Goal: Task Accomplishment & Management: Manage account settings

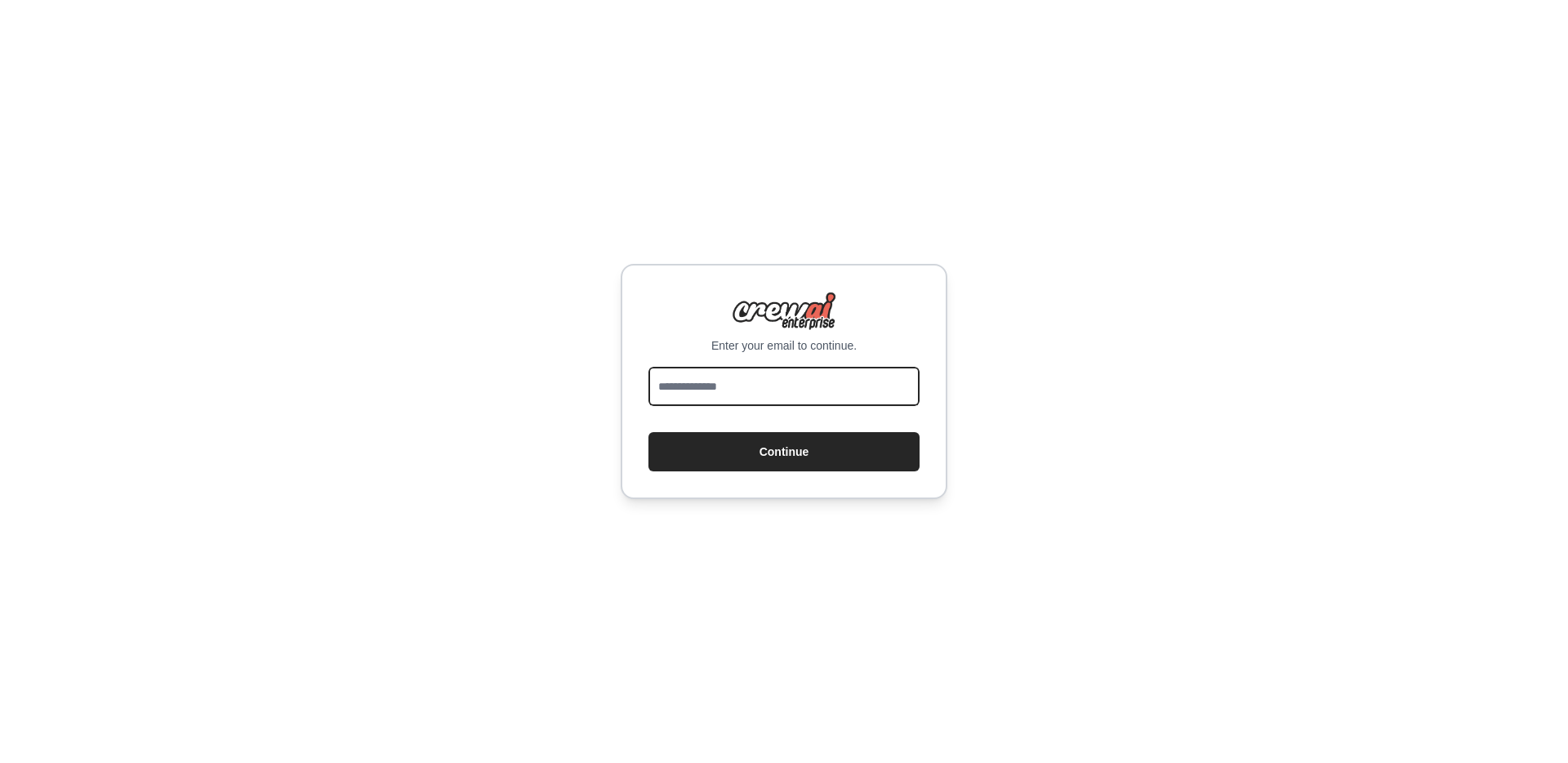
click at [734, 396] on input "email" at bounding box center [784, 386] width 271 height 40
type input "**********"
click at [649, 432] on button "Continue" at bounding box center [784, 452] width 271 height 40
